Goal: Communication & Community: Participate in discussion

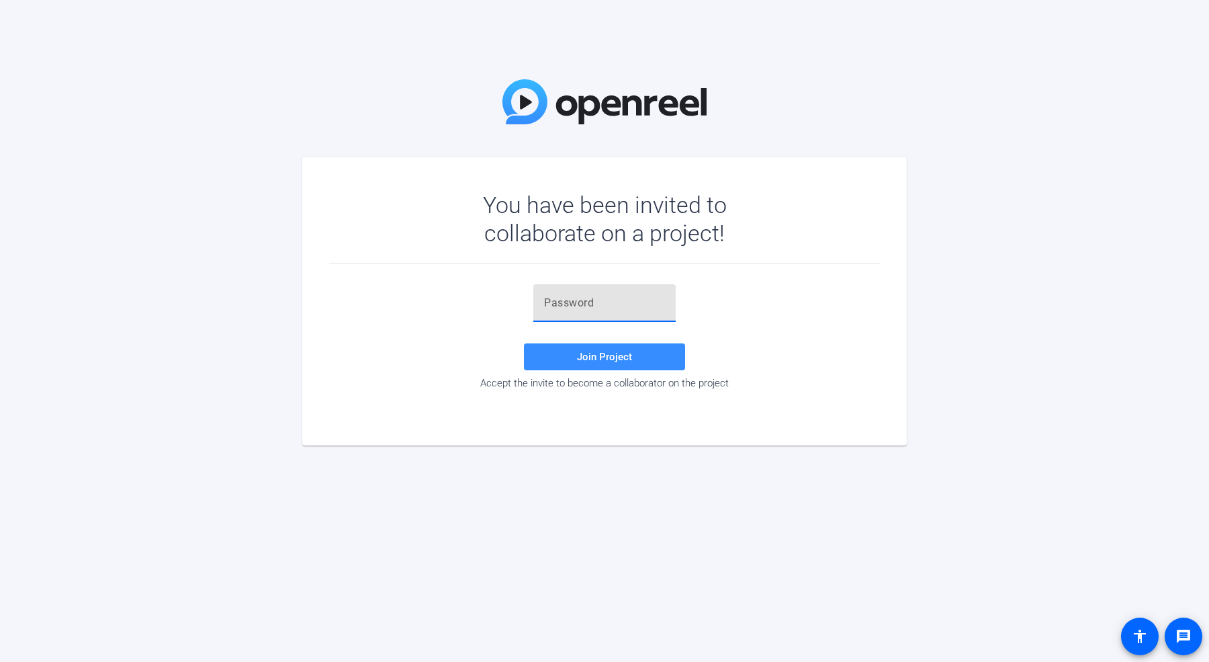
click at [569, 297] on input "text" at bounding box center [604, 303] width 121 height 16
paste input "3u;ml."
type input "3u;ml."
click at [583, 356] on span "Join Project" at bounding box center [604, 357] width 55 height 12
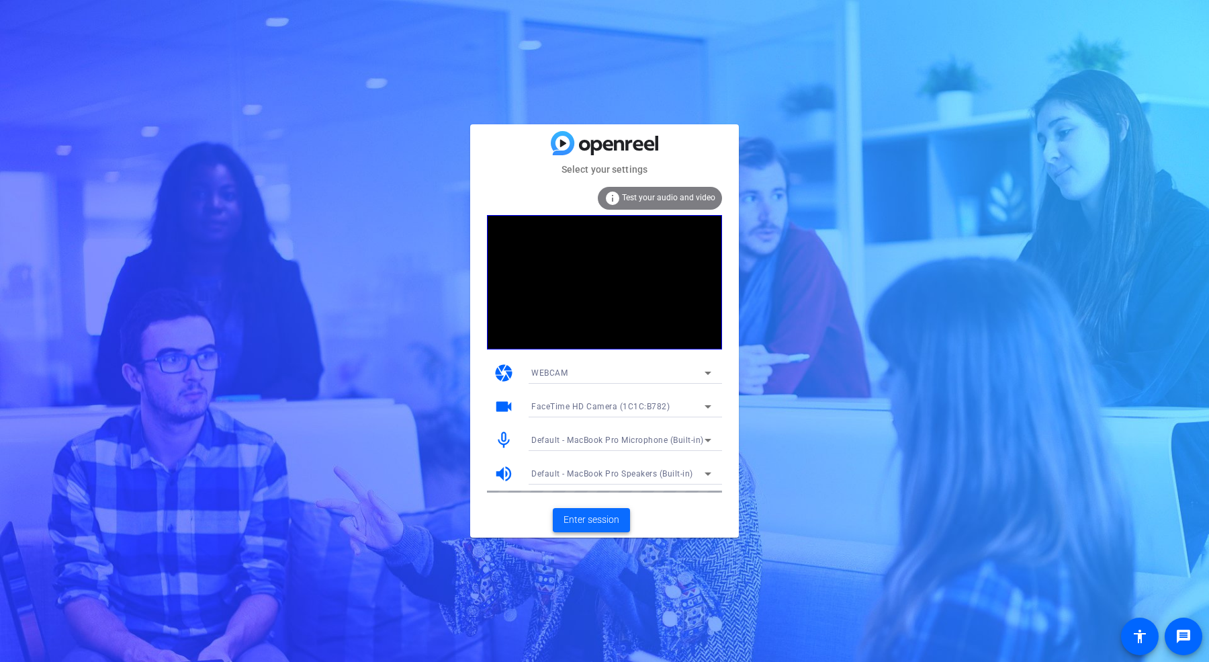
click at [573, 513] on span "Enter session" at bounding box center [592, 520] width 56 height 14
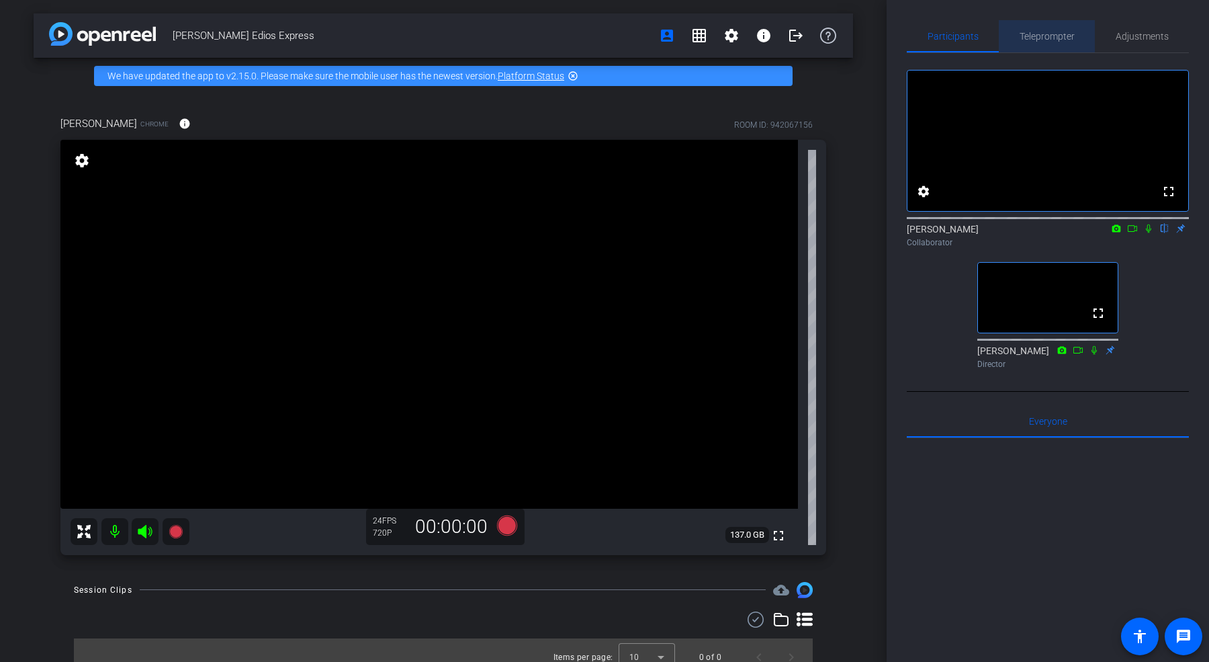
click at [1037, 34] on span "Teleprompter" at bounding box center [1047, 36] width 55 height 9
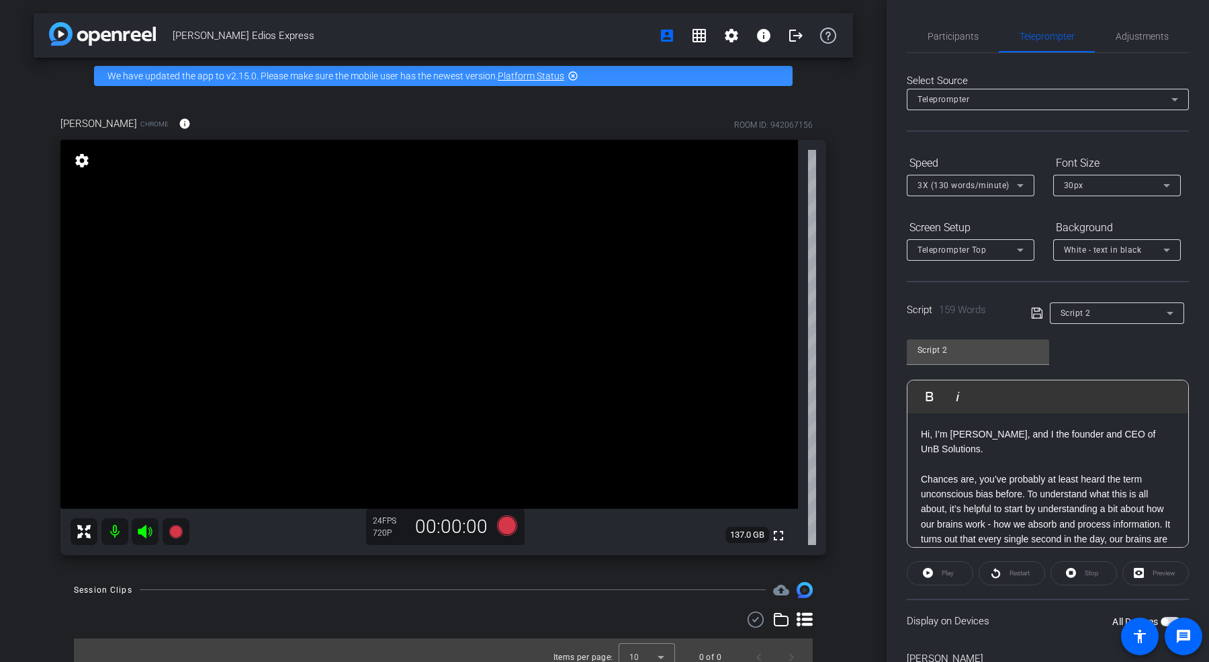
type input "Script 1"
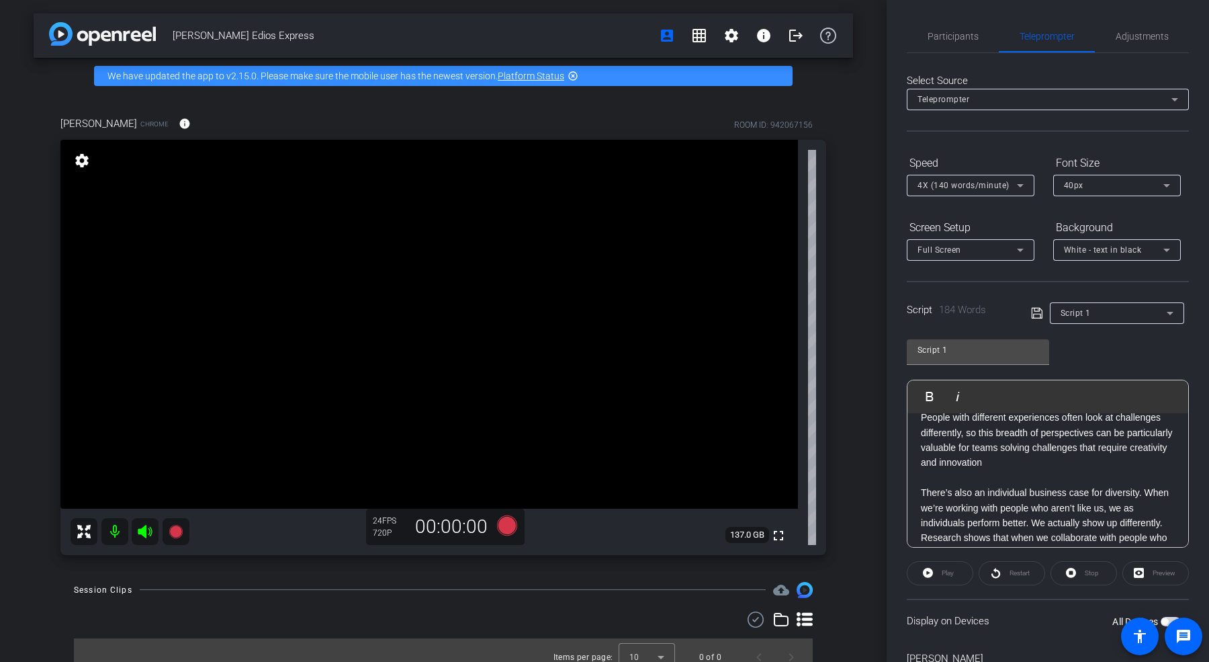
scroll to position [124, 0]
click at [1168, 621] on span at bounding box center [1184, 636] width 32 height 32
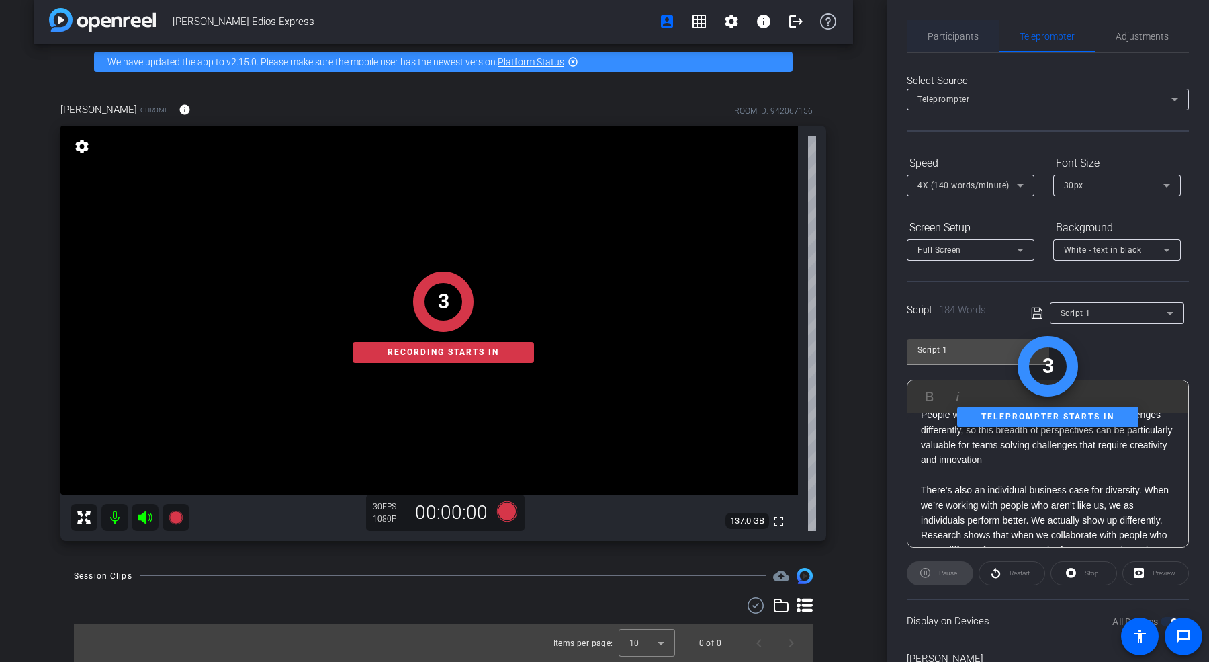
click at [945, 37] on span "Participants" at bounding box center [953, 36] width 51 height 9
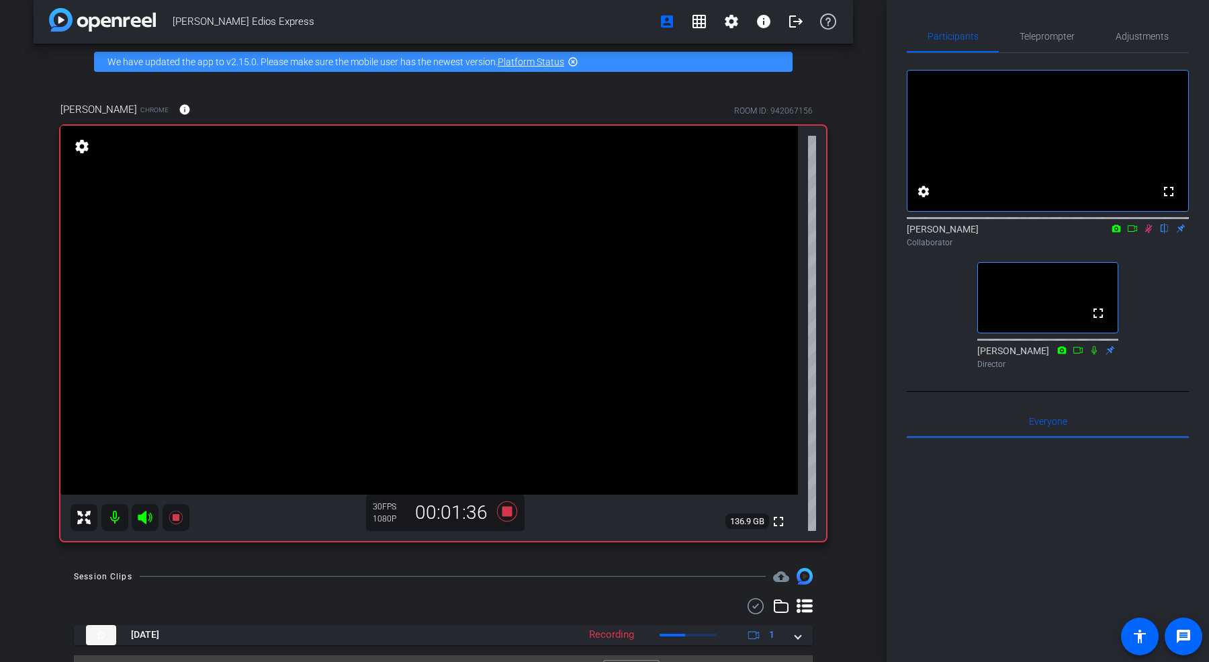
click at [1154, 233] on icon at bounding box center [1149, 228] width 11 height 9
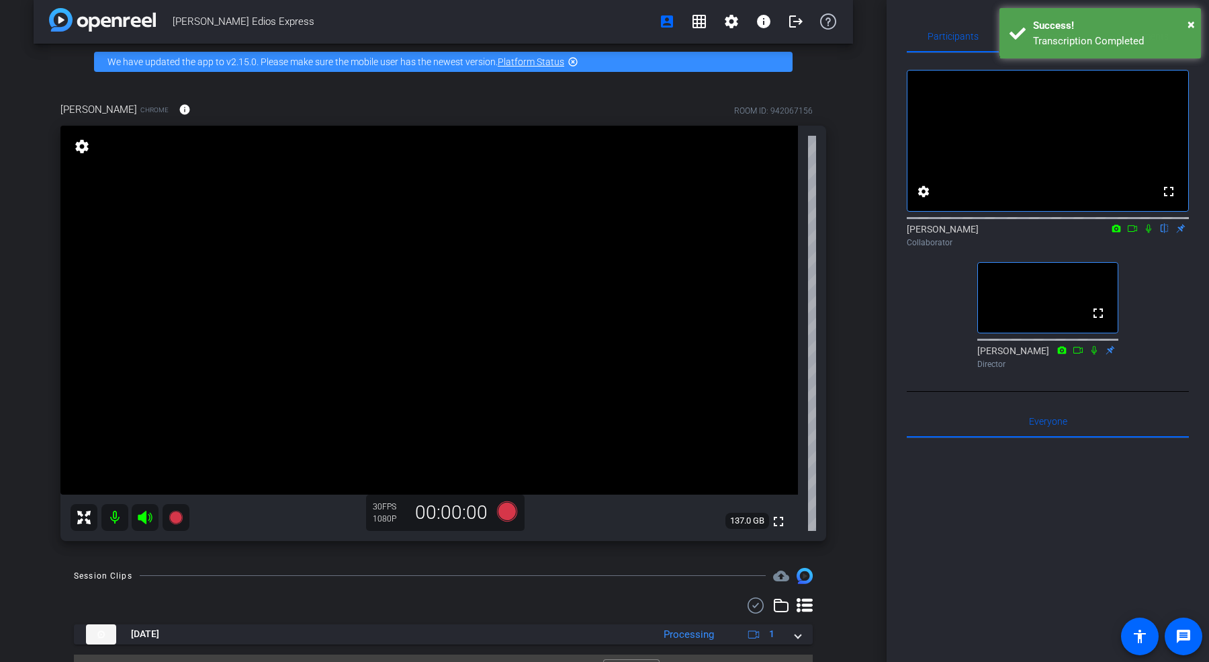
click at [1151, 233] on icon at bounding box center [1149, 228] width 11 height 9
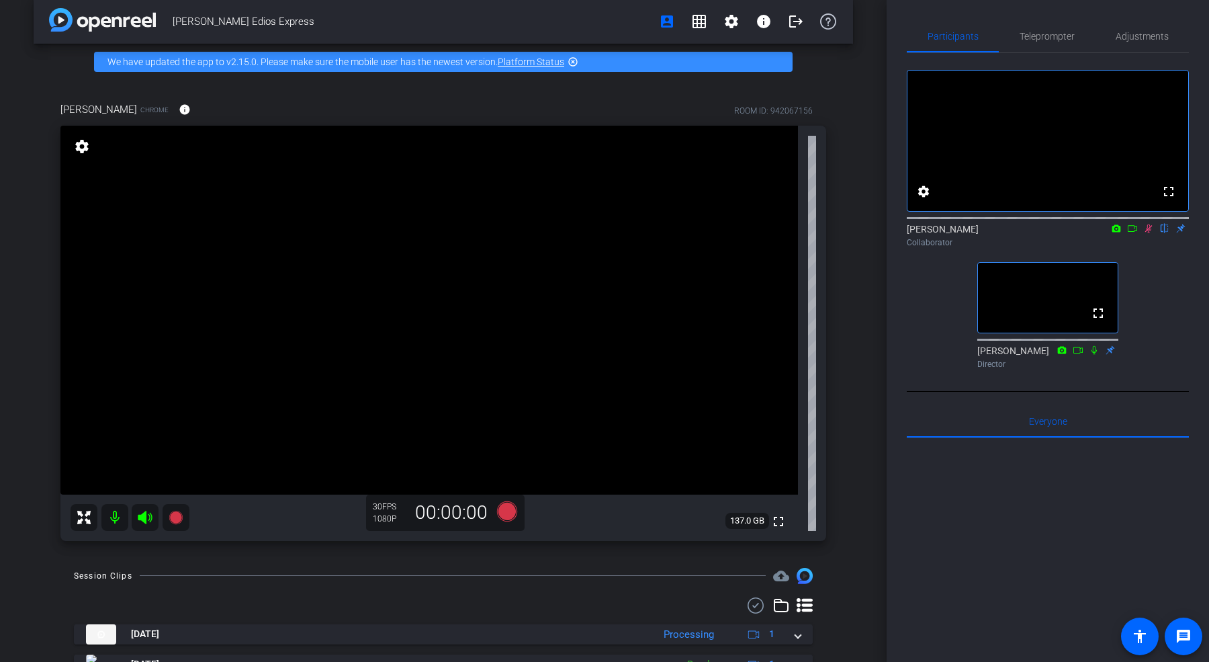
click at [1150, 233] on icon at bounding box center [1149, 228] width 7 height 9
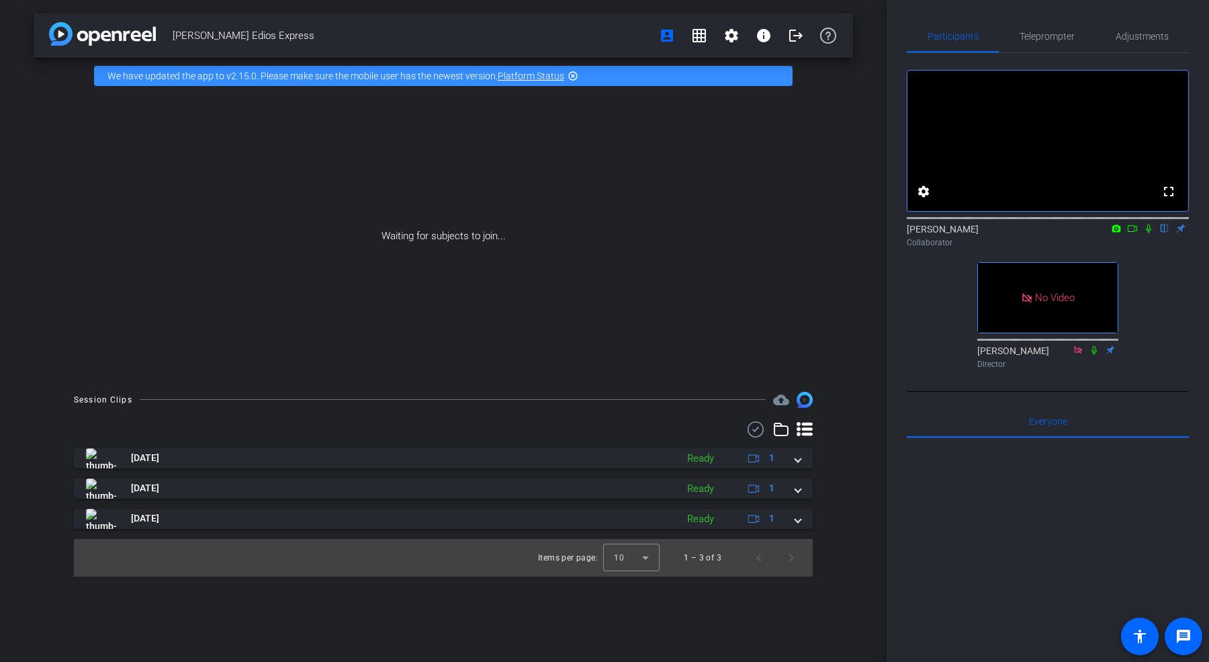
scroll to position [0, 0]
